Goal: Information Seeking & Learning: Stay updated

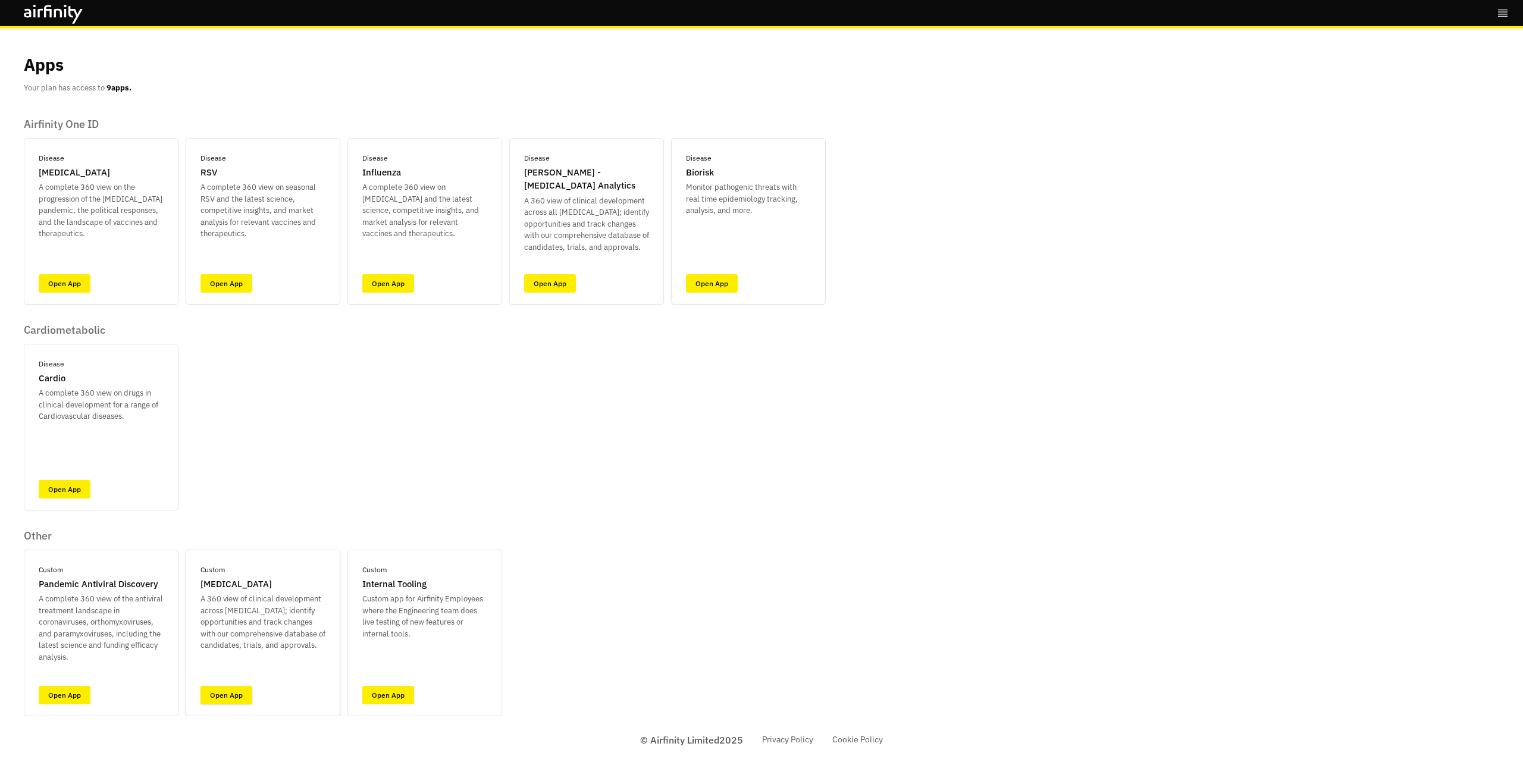
click at [239, 697] on link "Open App" at bounding box center [226, 695] width 52 height 18
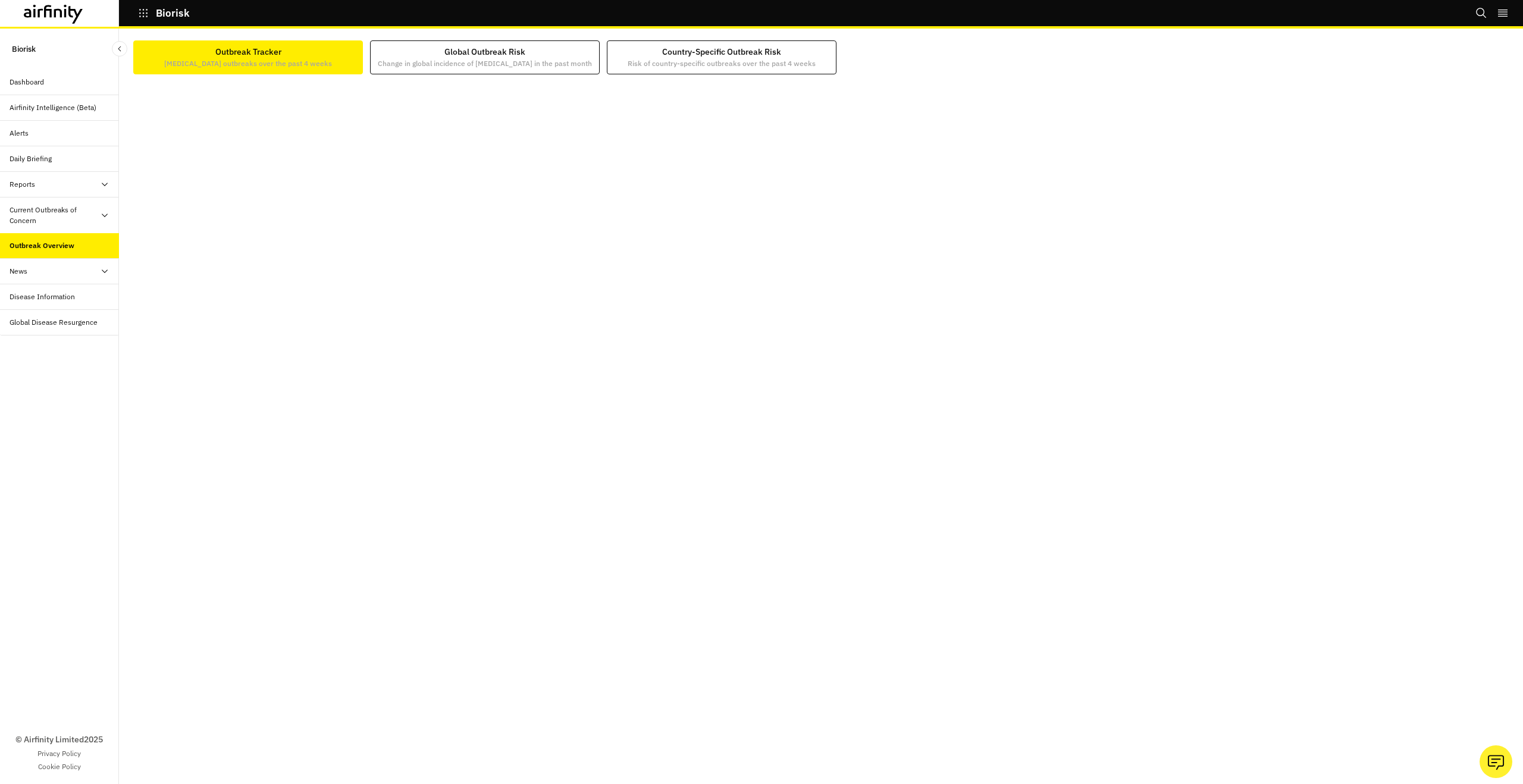
click at [65, 226] on div "Current Outbreaks of Concern" at bounding box center [60, 215] width 119 height 36
click at [61, 267] on div "Mpox" at bounding box center [69, 272] width 100 height 11
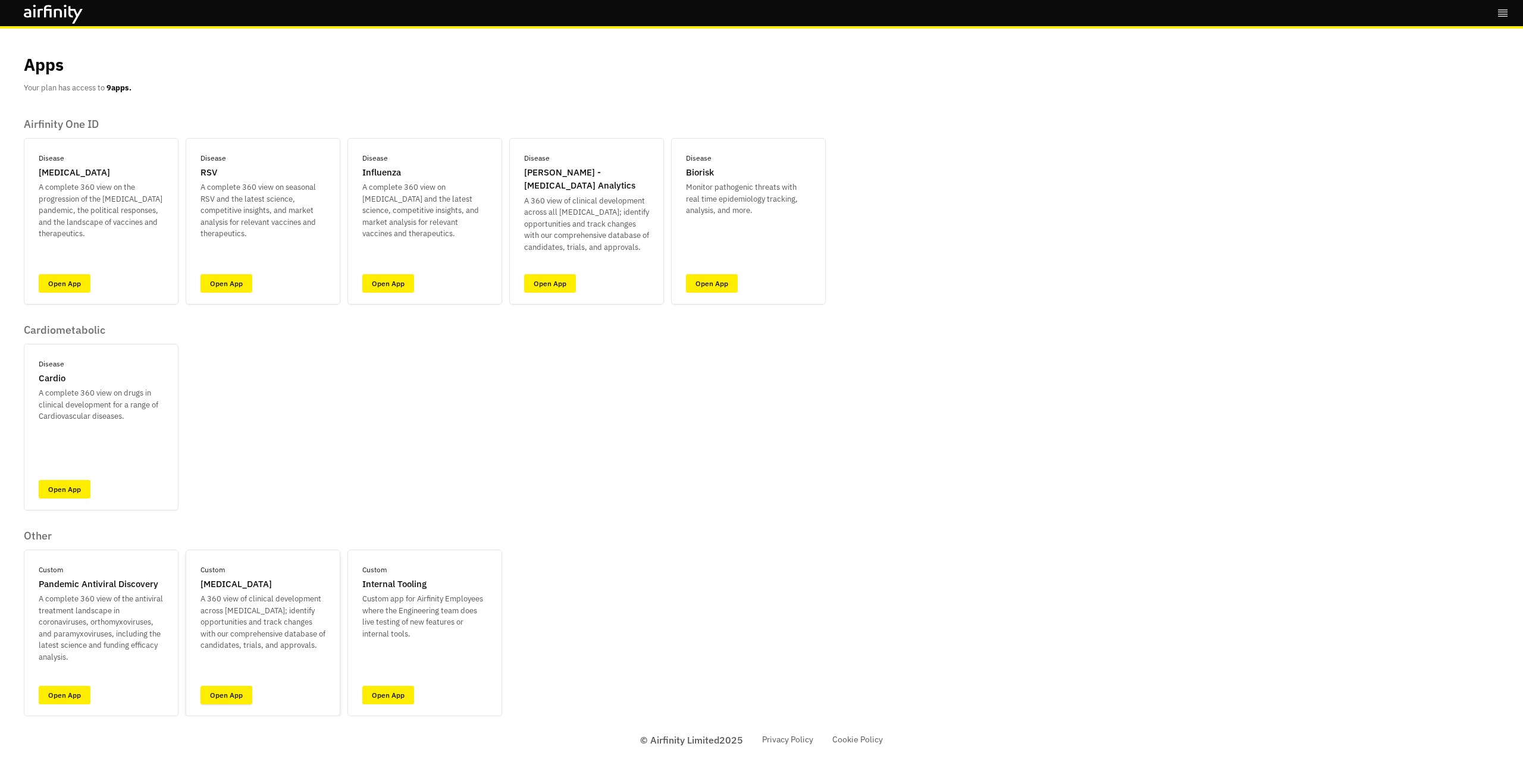
click at [228, 700] on link "Open App" at bounding box center [226, 695] width 52 height 18
